Goal: Contribute content

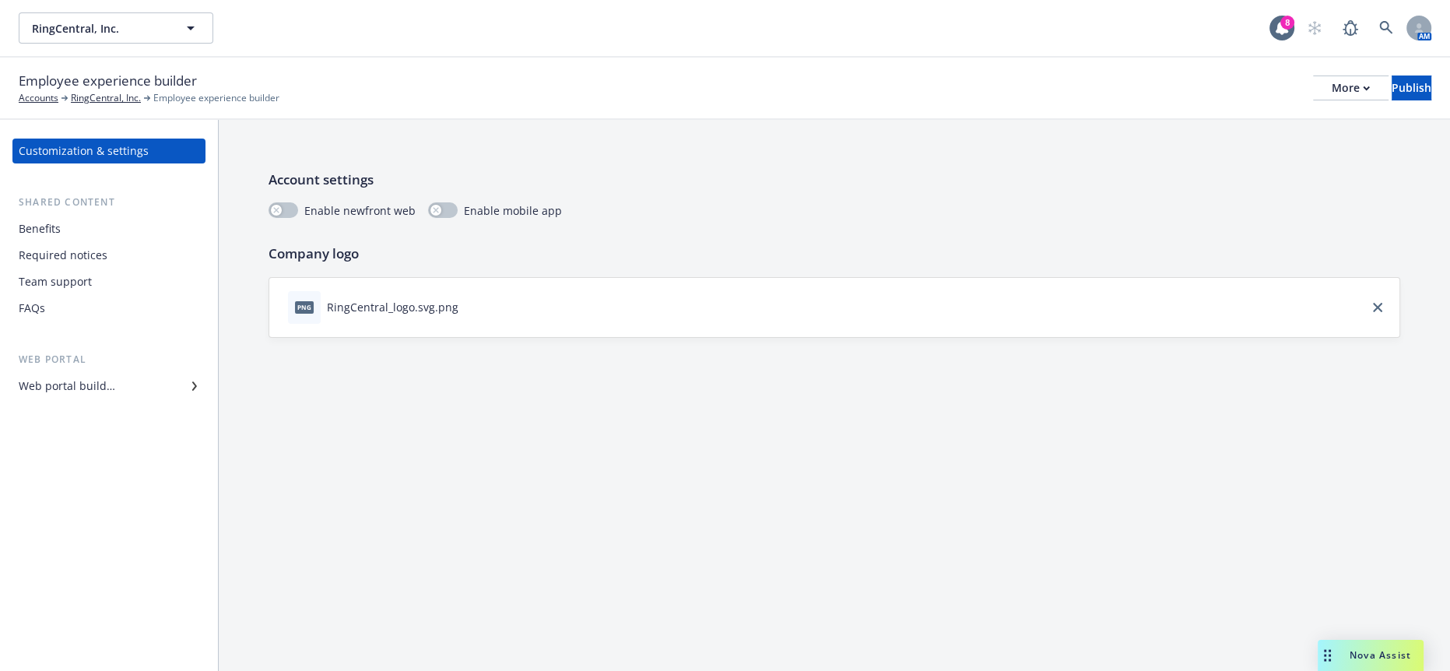
click at [111, 243] on div "Required notices" at bounding box center [109, 255] width 181 height 25
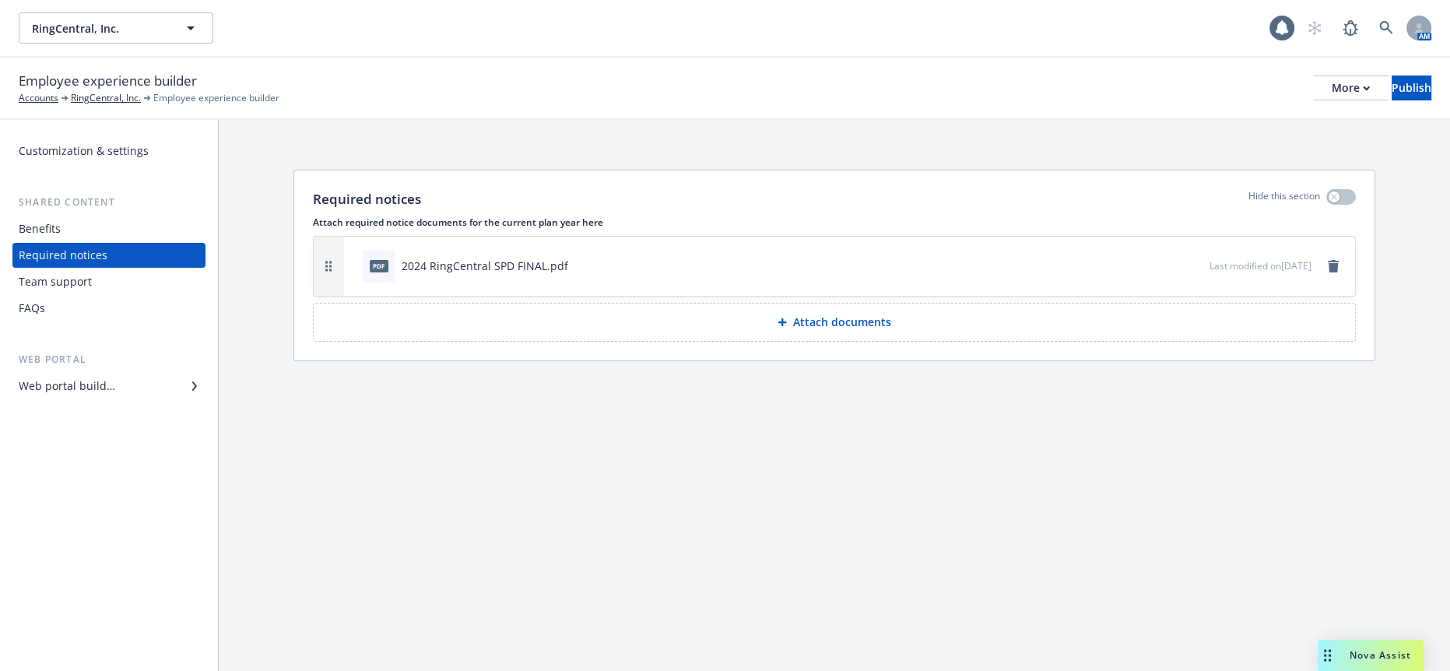
click at [106, 216] on div "Benefits" at bounding box center [109, 228] width 181 height 25
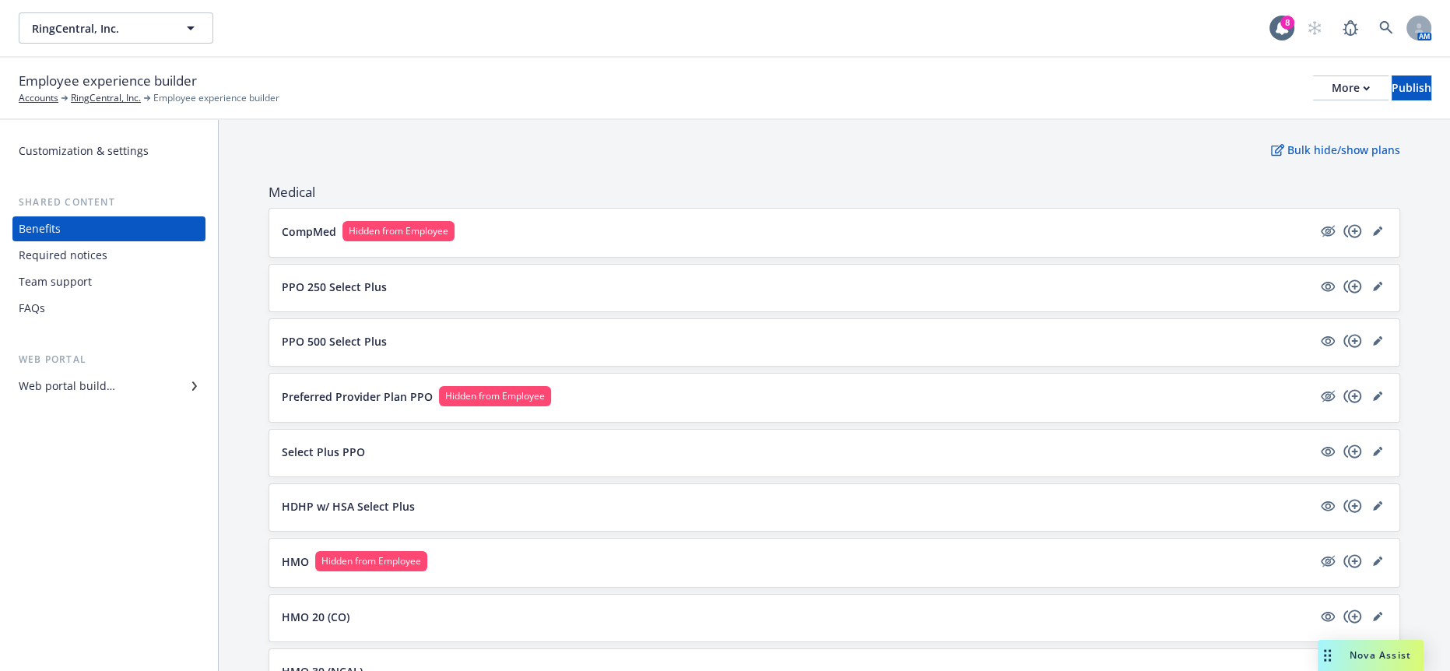
scroll to position [173, 0]
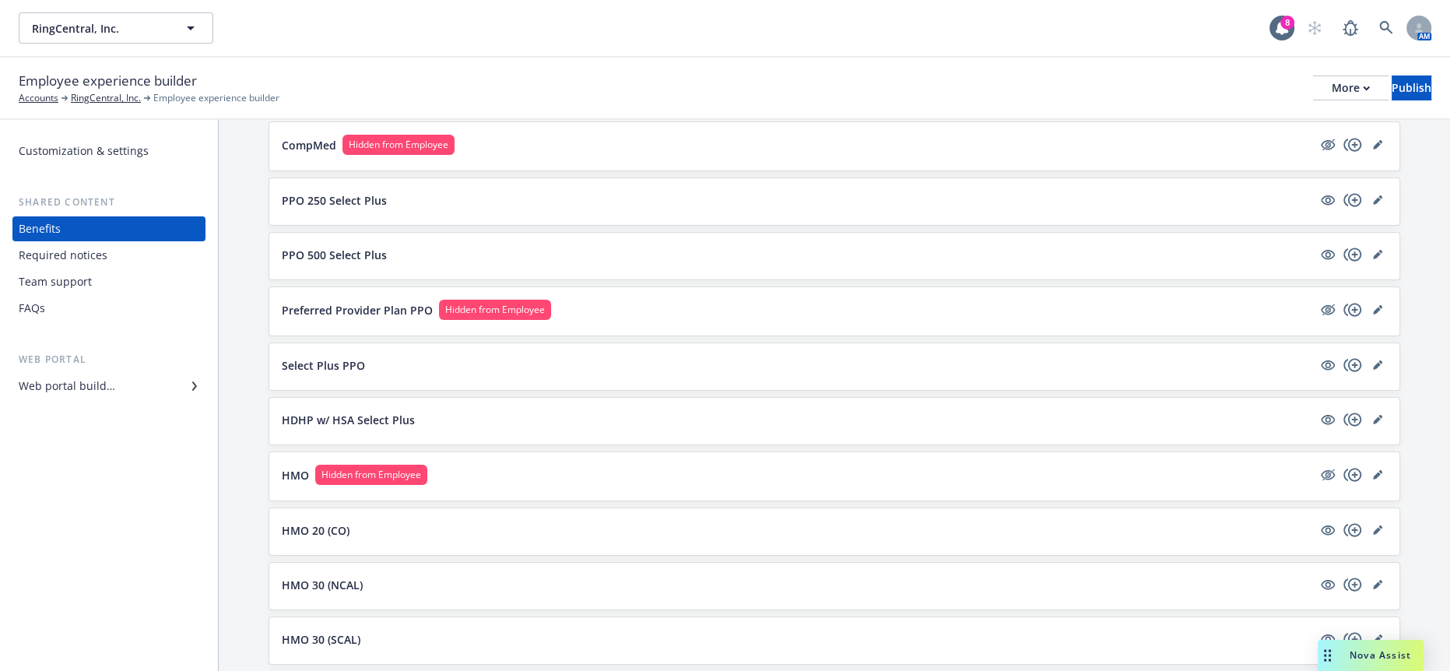
click at [53, 374] on div "Web portal builder" at bounding box center [67, 386] width 97 height 25
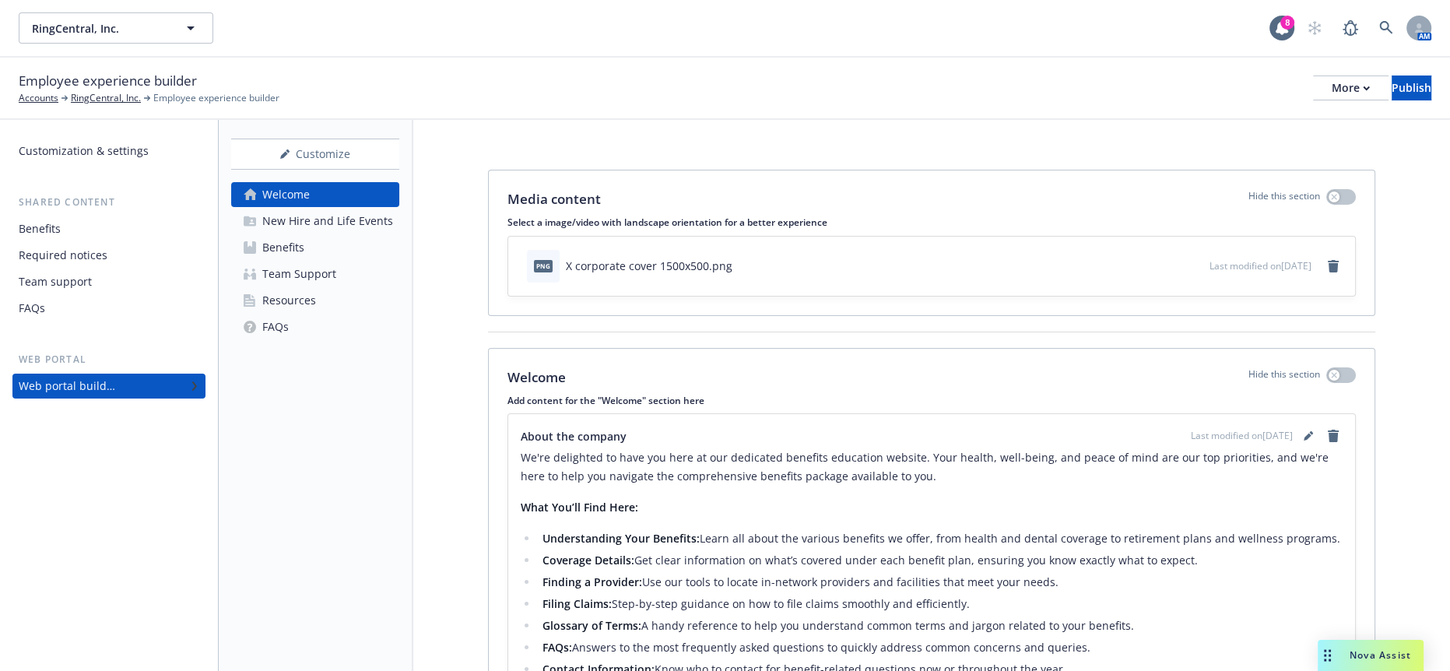
click at [63, 296] on div "FAQs" at bounding box center [109, 308] width 181 height 25
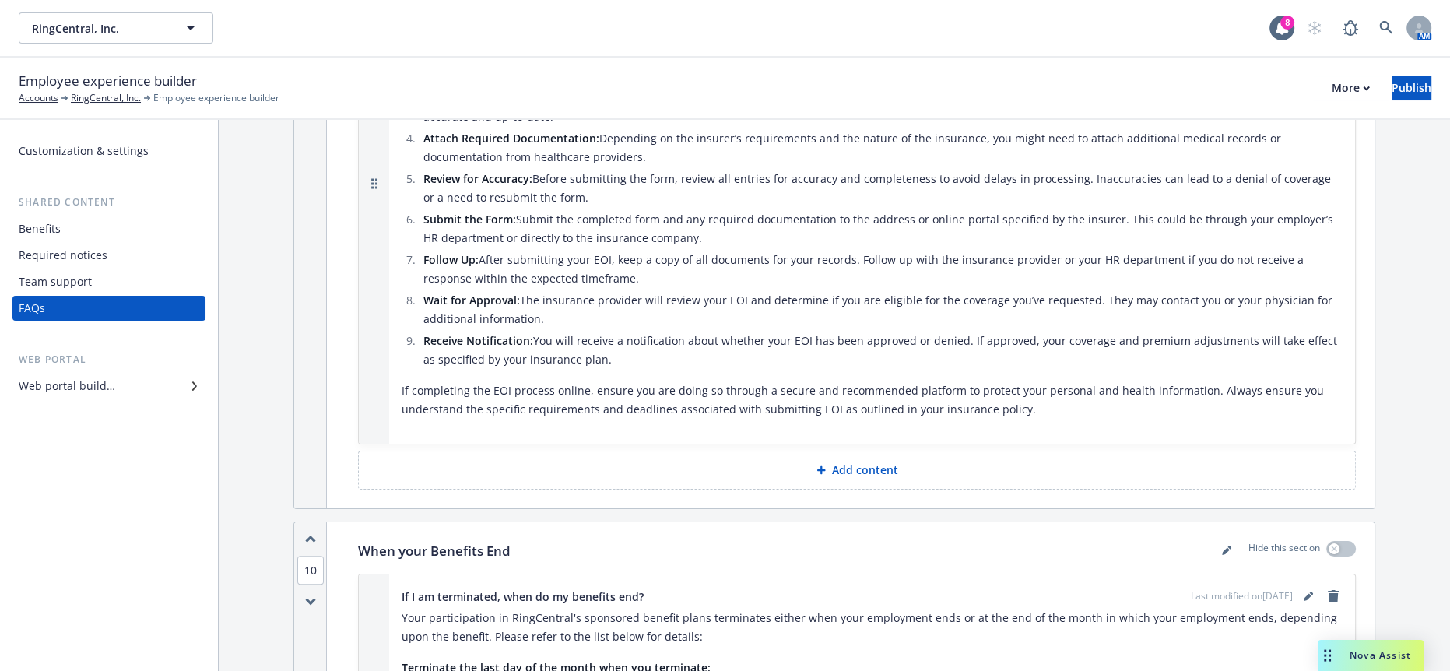
scroll to position [8264, 0]
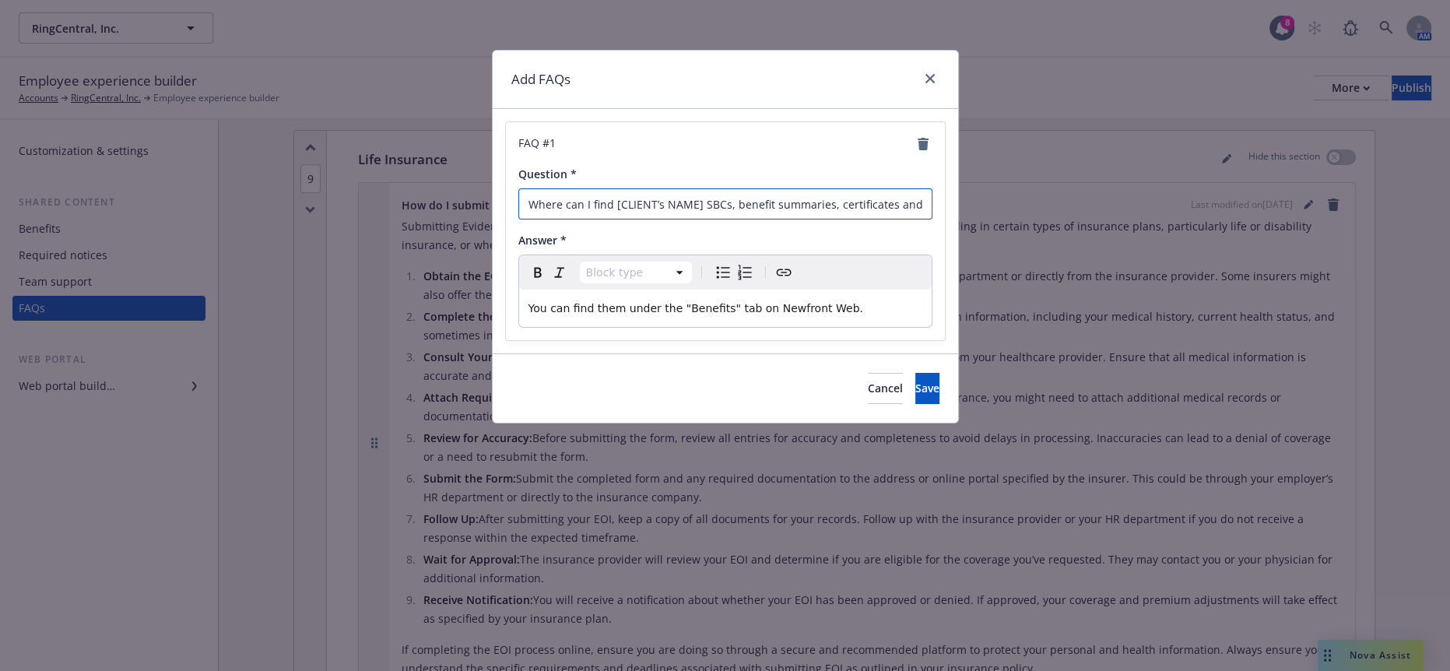
drag, startPoint x: 697, startPoint y: 195, endPoint x: 609, endPoint y: 191, distance: 88.0
click at [609, 191] on input "Where can I find [CLIENT’s NAME] SBCs, benefit summaries, certificates and plan…" at bounding box center [725, 203] width 414 height 31
click at [606, 200] on input "Where can I find SBCs, benefit summaries, certificates and plan flyers?" at bounding box center [725, 203] width 414 height 31
click at [608, 193] on input "Where can I find SBCs, benefit summaries, certificates and plan flyers?" at bounding box center [725, 203] width 414 height 31
click at [792, 170] on div "Question *" at bounding box center [725, 174] width 414 height 16
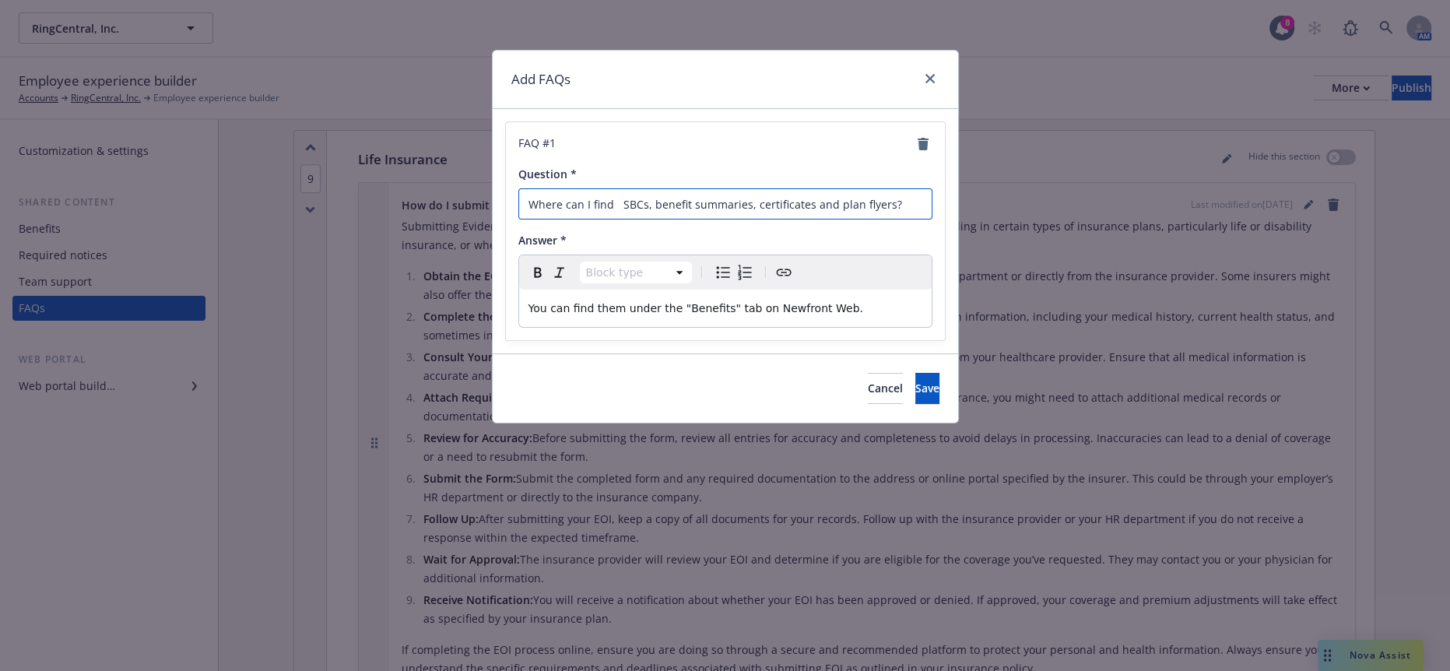
click at [743, 192] on input "Where can I find SBCs, benefit summaries, certificates and plan flyers?" at bounding box center [725, 203] width 414 height 31
click at [614, 191] on input "Where can I find SBCs, benefit summaries, certificates and plan flyers?" at bounding box center [725, 203] width 414 height 31
click at [623, 195] on input "Where can I find R SBCs, benefit summaries, certificates and plan flyers?" at bounding box center [725, 203] width 414 height 31
click at [618, 194] on input "Where can I find R SBCs, benefit summaries, certificates and plan flyers?" at bounding box center [725, 203] width 414 height 31
click at [613, 196] on input "Where can I find SBCs, benefit summaries, certificates and plan flyers?" at bounding box center [725, 203] width 414 height 31
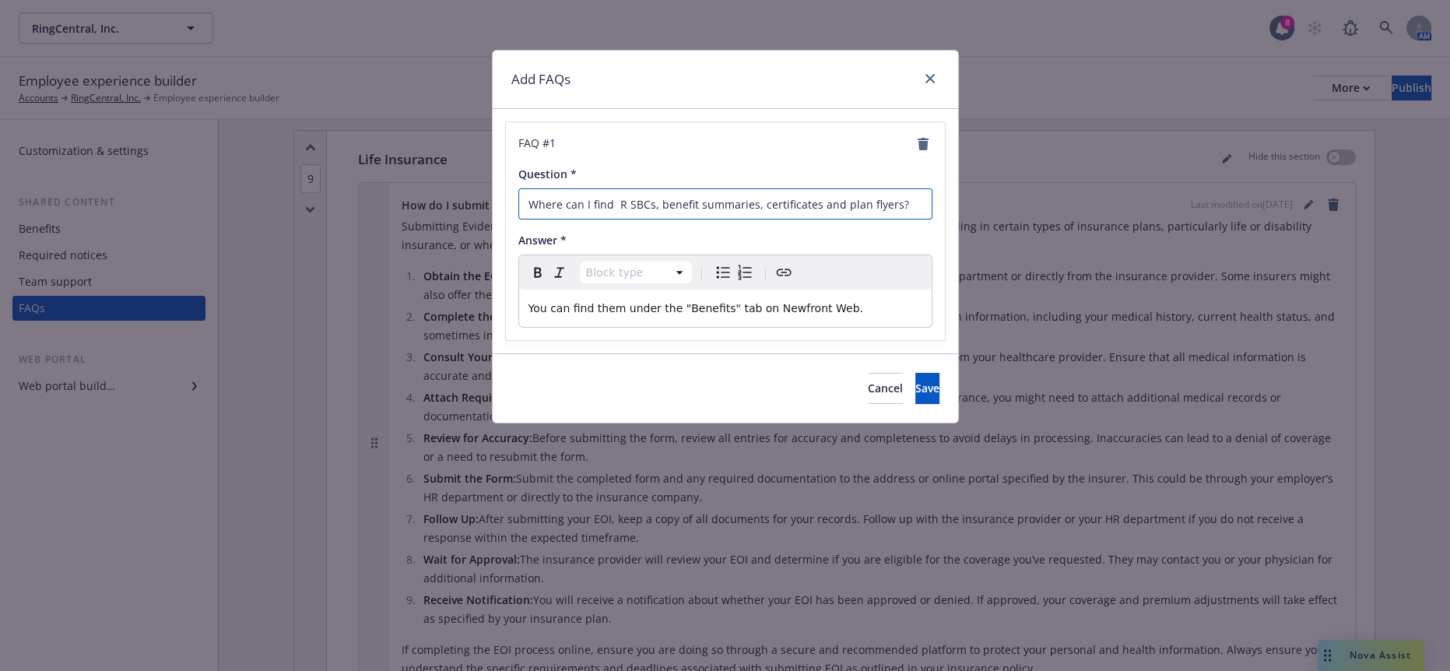
click at [620, 197] on input "Where can I find R SBCs, benefit summaries, certificates and plan flyers?" at bounding box center [725, 203] width 414 height 31
click at [935, 75] on icon "close" at bounding box center [929, 78] width 9 height 9
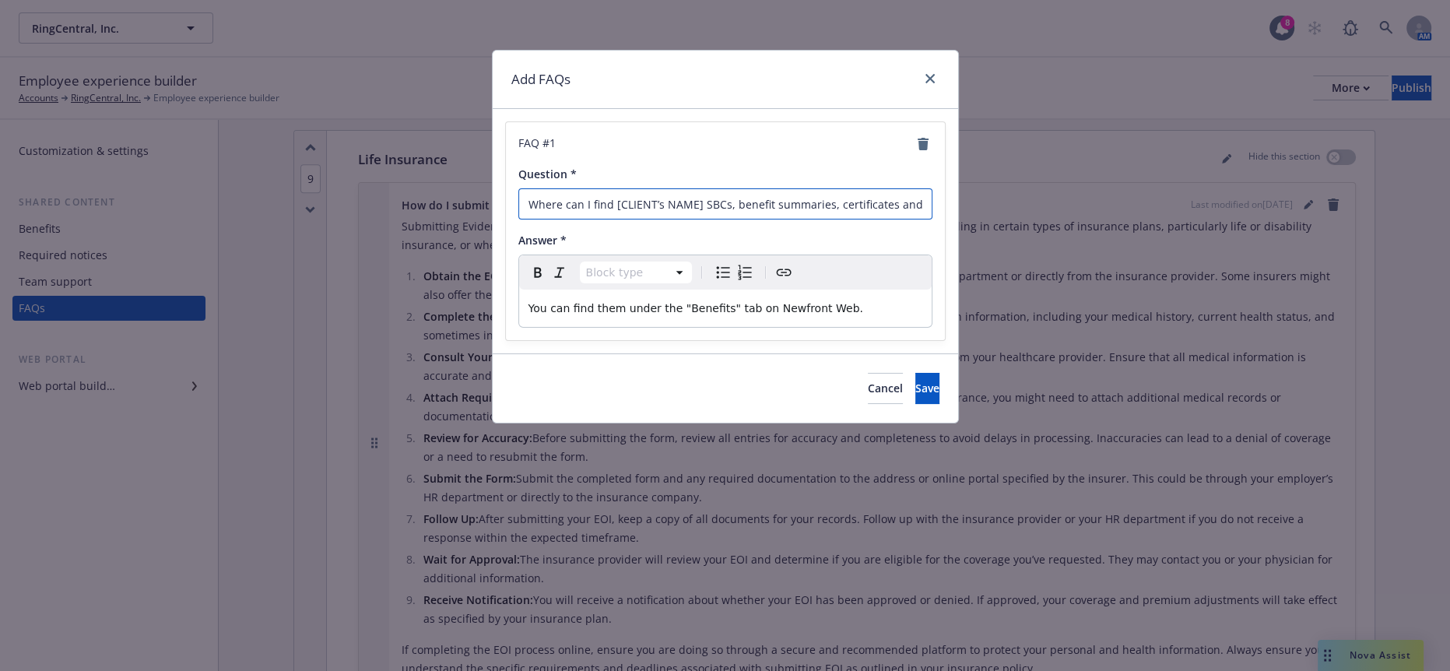
drag, startPoint x: 695, startPoint y: 194, endPoint x: 610, endPoint y: 191, distance: 84.9
click at [610, 191] on input "Where can I find [CLIENT’s NAME] SBCs, benefit summaries, certificates and plan…" at bounding box center [725, 203] width 414 height 31
click at [615, 193] on input "Where can I find R SBCs, benefit summaries, certificates and plan flyers?" at bounding box center [725, 203] width 414 height 31
click at [868, 381] on span "Cancel" at bounding box center [885, 388] width 35 height 15
